Goal: Task Accomplishment & Management: Manage account settings

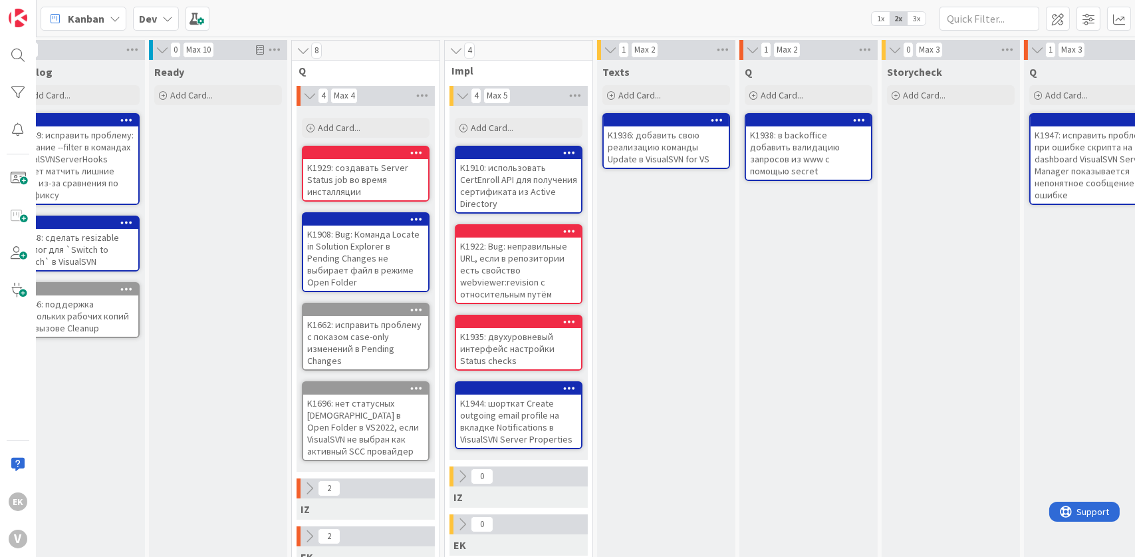
scroll to position [0, 27]
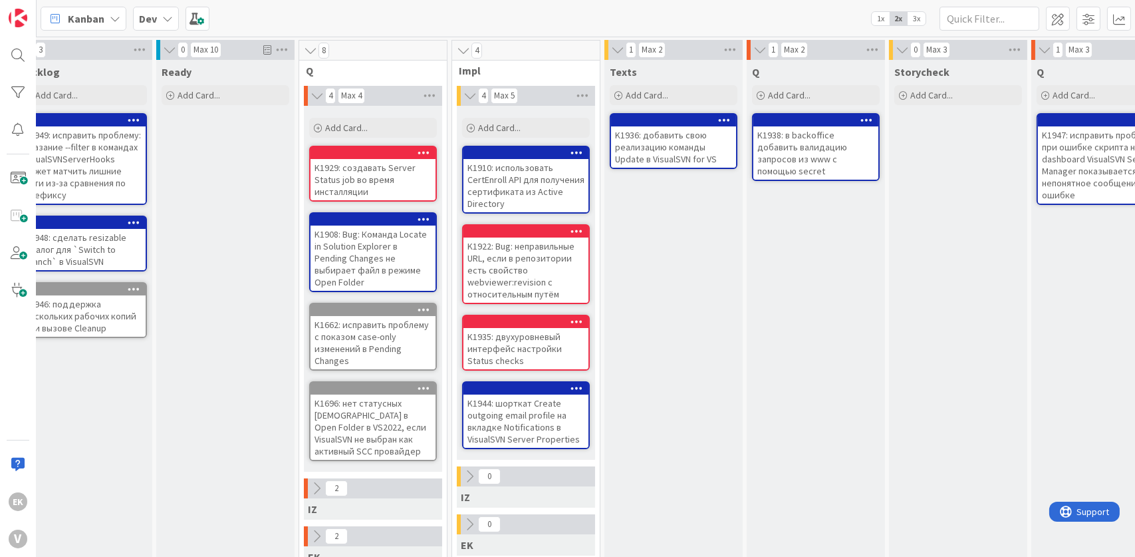
drag, startPoint x: 620, startPoint y: 299, endPoint x: 644, endPoint y: 383, distance: 87.8
click at [644, 383] on div "Texts Add Card... K1936: добавить свою реализацию команды Update в VisualSVN fo…" at bounding box center [673, 489] width 138 height 858
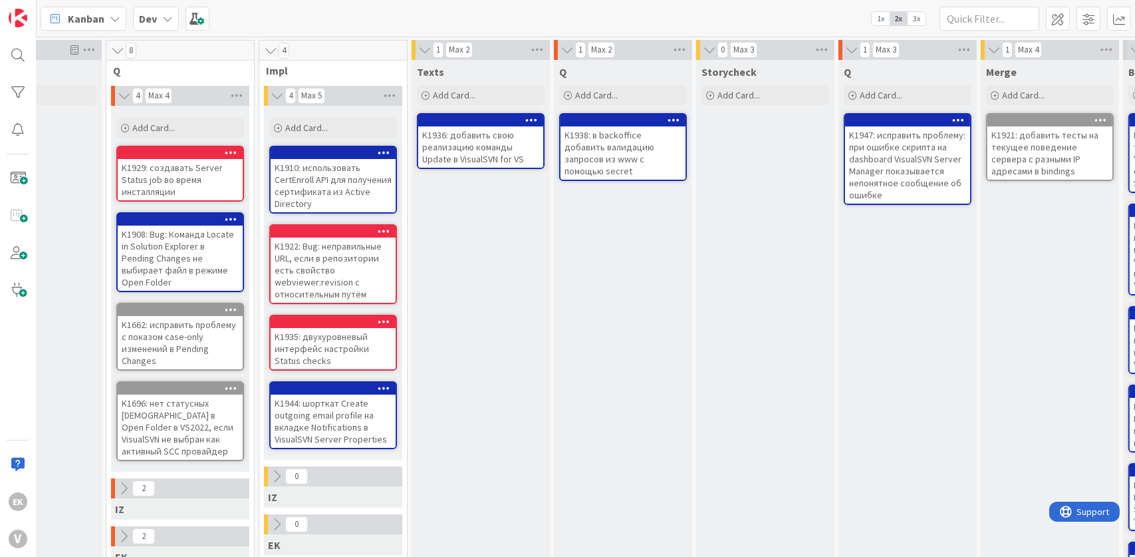
scroll to position [0, 194]
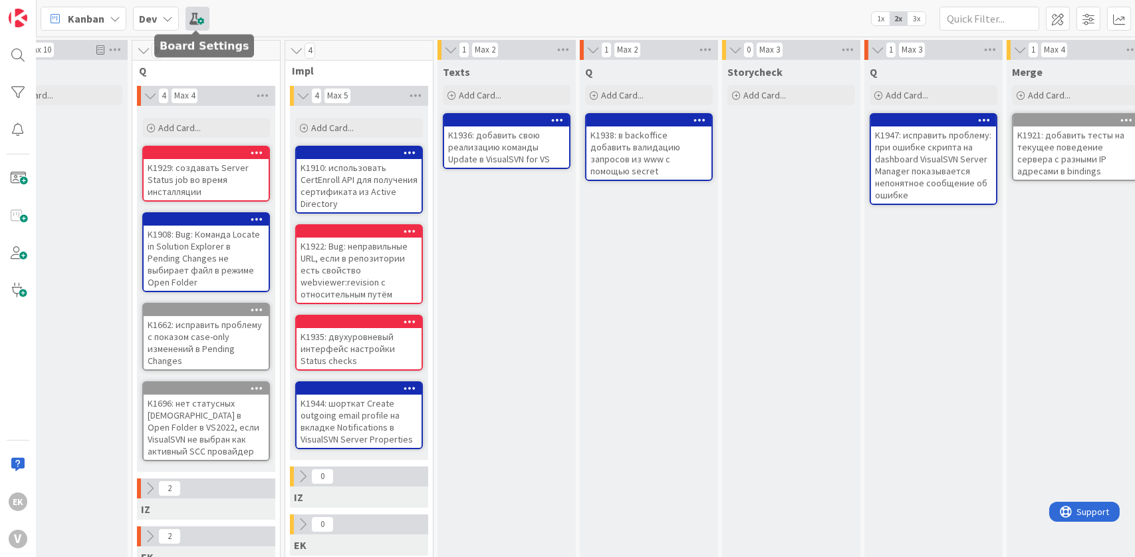
click at [205, 13] on span at bounding box center [198, 19] width 24 height 24
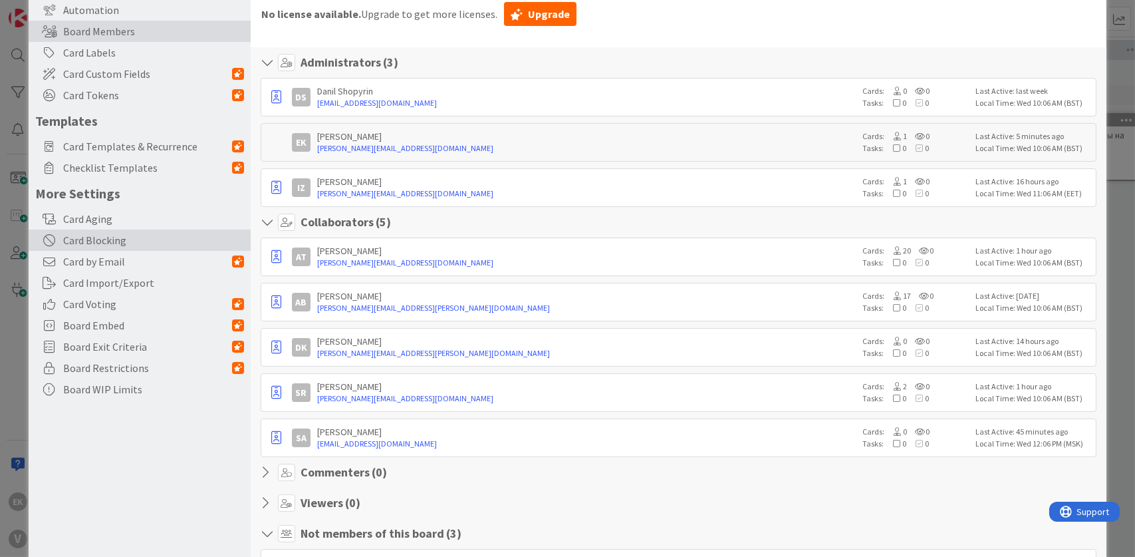
scroll to position [0, 0]
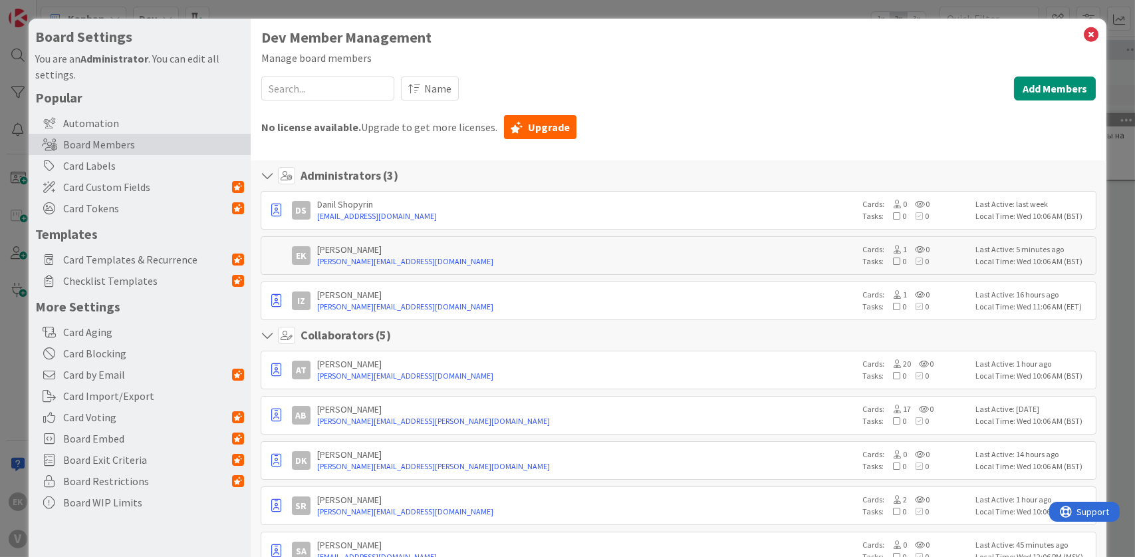
click at [358, 94] on input at bounding box center [327, 88] width 133 height 24
click at [486, 61] on div "Manage board members" at bounding box center [678, 58] width 835 height 16
drag, startPoint x: 486, startPoint y: 61, endPoint x: 434, endPoint y: 62, distance: 52.5
click at [434, 62] on div "Manage board members" at bounding box center [678, 58] width 835 height 16
click at [337, 92] on input at bounding box center [327, 88] width 133 height 24
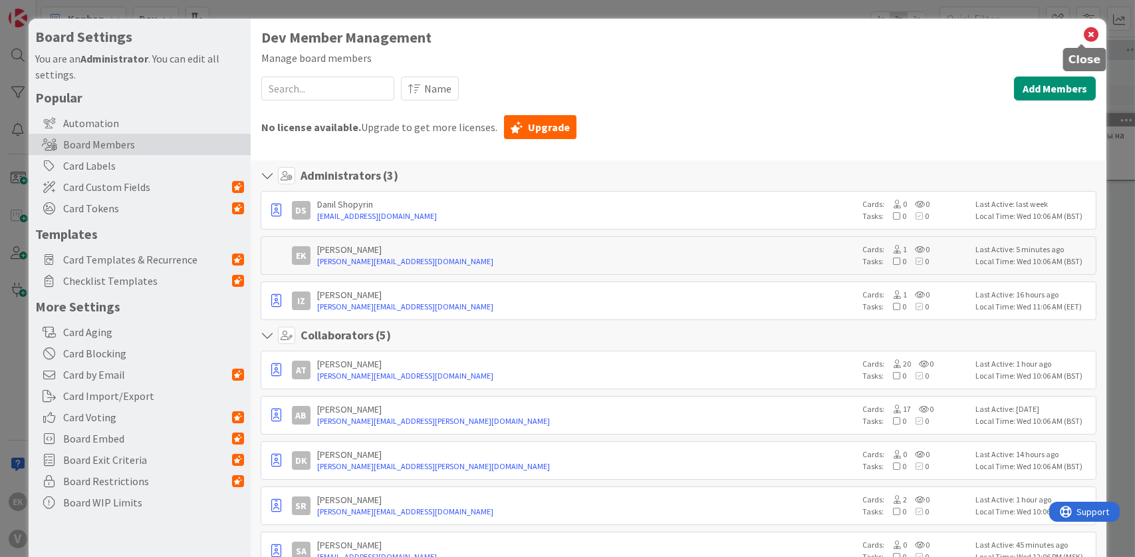
click at [1083, 35] on icon at bounding box center [1091, 34] width 17 height 19
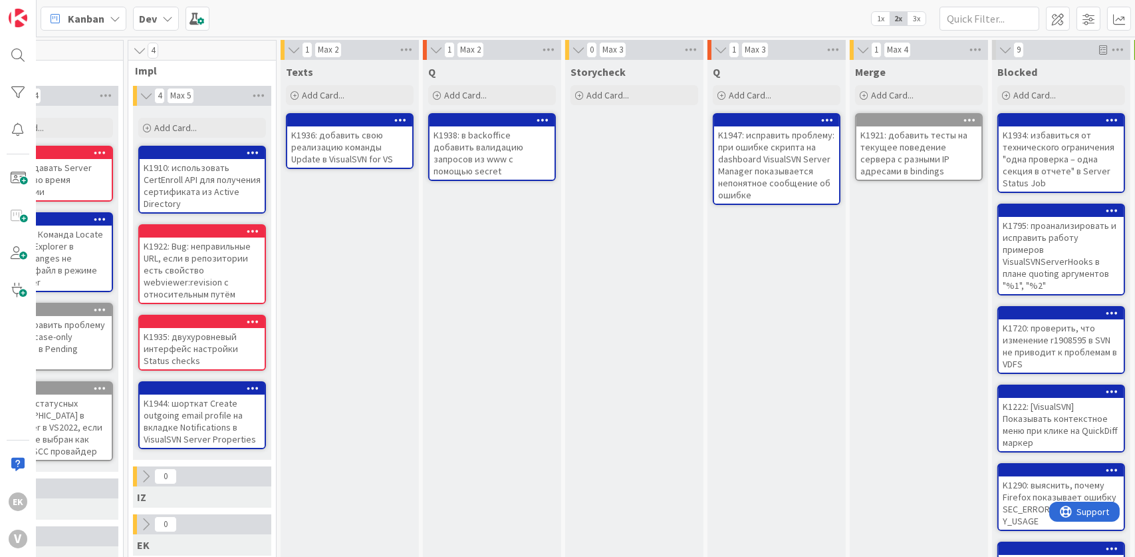
scroll to position [0, 143]
